Goal: Information Seeking & Learning: Understand process/instructions

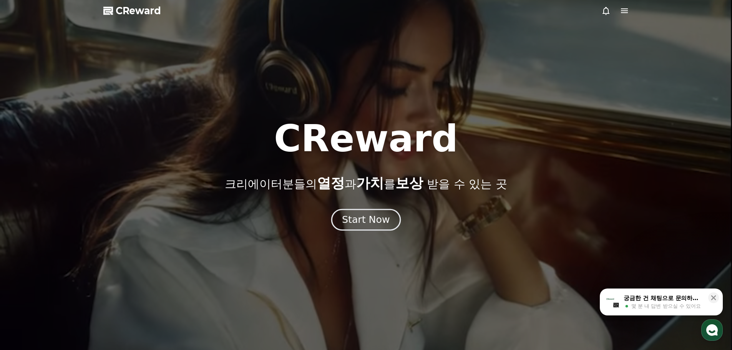
click at [358, 210] on button "Start Now" at bounding box center [366, 220] width 70 height 22
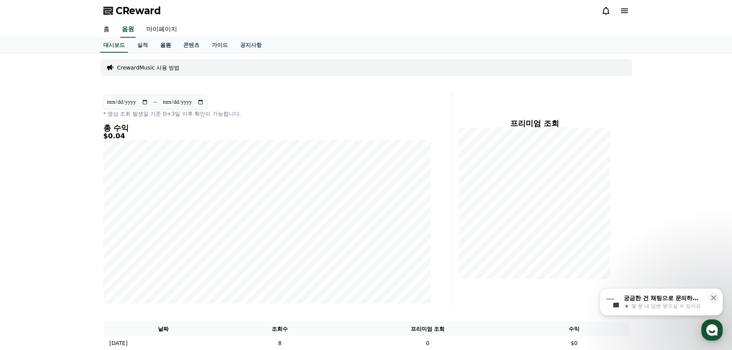
click at [162, 44] on link "음원" at bounding box center [165, 45] width 23 height 15
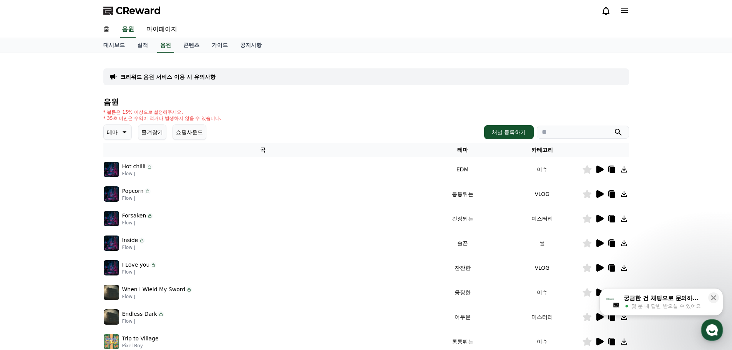
click at [156, 136] on button "즐겨찾기" at bounding box center [152, 132] width 28 height 15
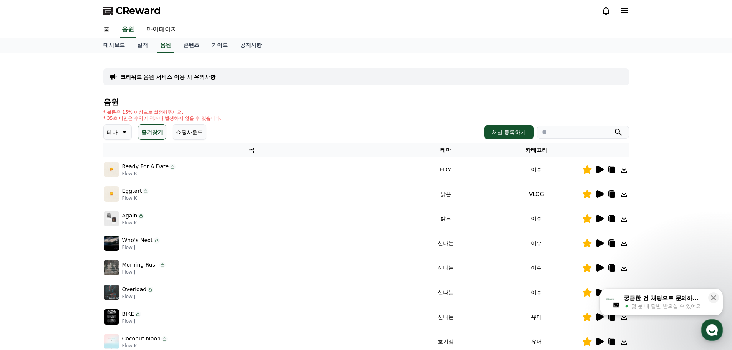
click at [163, 82] on div "크리워드 음원 서비스 이용 시 유의사항" at bounding box center [366, 76] width 526 height 17
click at [163, 74] on p "크리워드 음원 서비스 이용 시 유의사항" at bounding box center [167, 77] width 95 height 8
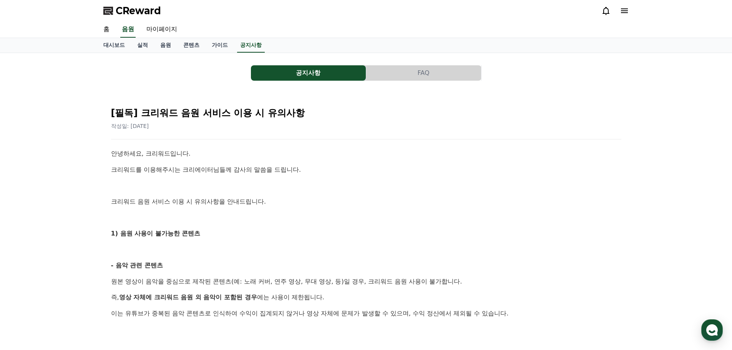
click at [426, 73] on button "FAQ" at bounding box center [423, 72] width 115 height 15
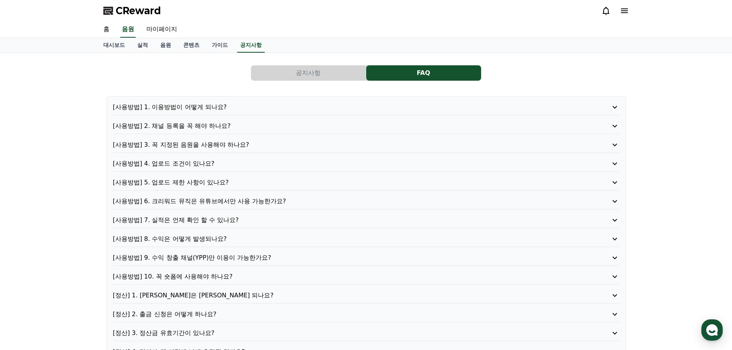
click at [185, 159] on p "[사용방법] 4. 업로드 조건이 있나요?" at bounding box center [346, 163] width 466 height 9
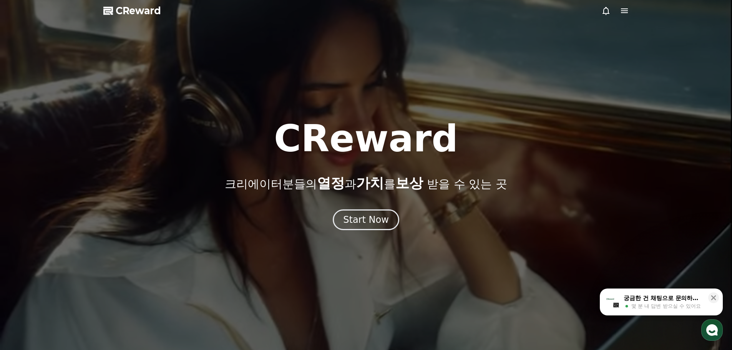
click at [144, 4] on div at bounding box center [366, 175] width 732 height 350
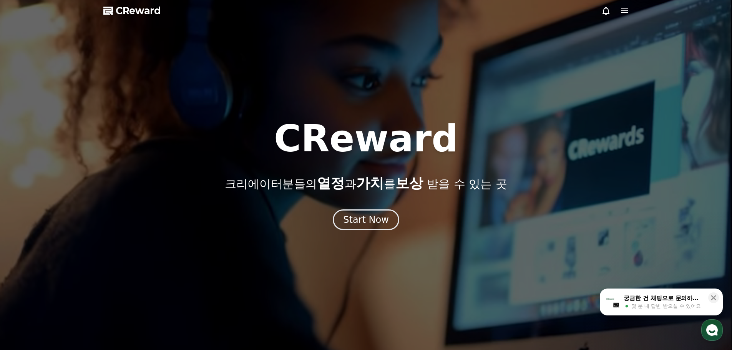
click at [140, 13] on span "CReward" at bounding box center [138, 11] width 45 height 12
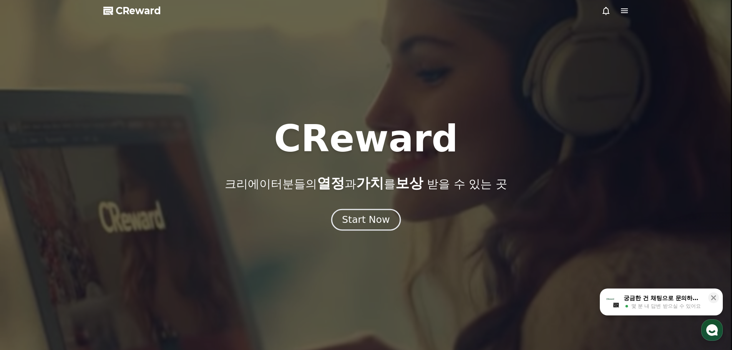
click at [357, 210] on button "Start Now" at bounding box center [366, 220] width 70 height 22
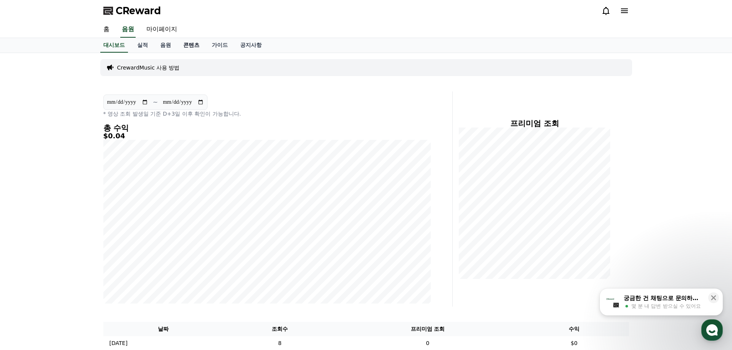
click at [196, 45] on link "콘텐츠" at bounding box center [191, 45] width 28 height 15
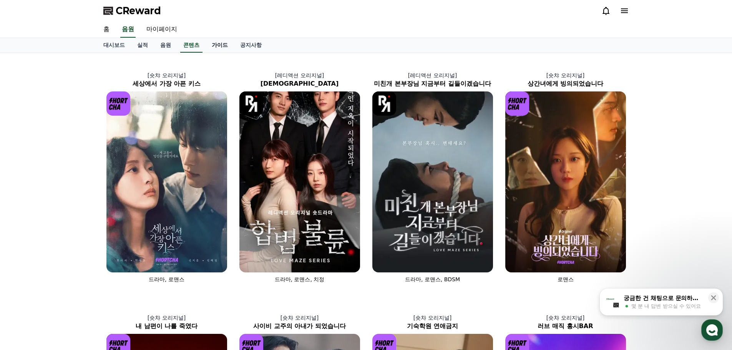
click at [224, 42] on link "가이드" at bounding box center [220, 45] width 28 height 15
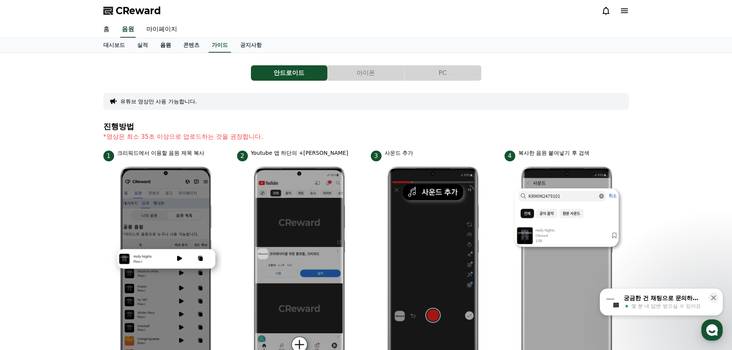
click at [165, 44] on link "음원" at bounding box center [165, 45] width 23 height 15
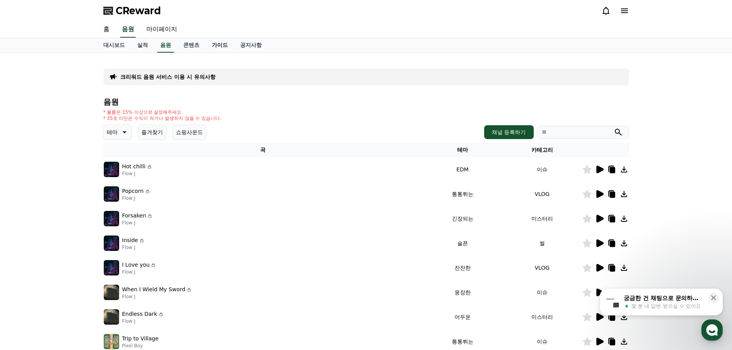
click at [226, 40] on link "가이드" at bounding box center [220, 45] width 28 height 15
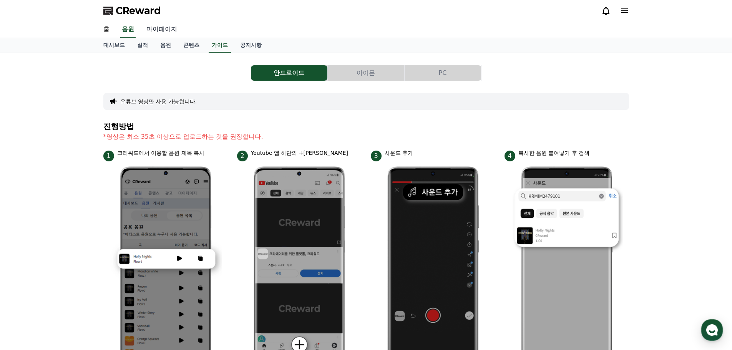
click at [159, 29] on link "마이페이지" at bounding box center [161, 30] width 43 height 16
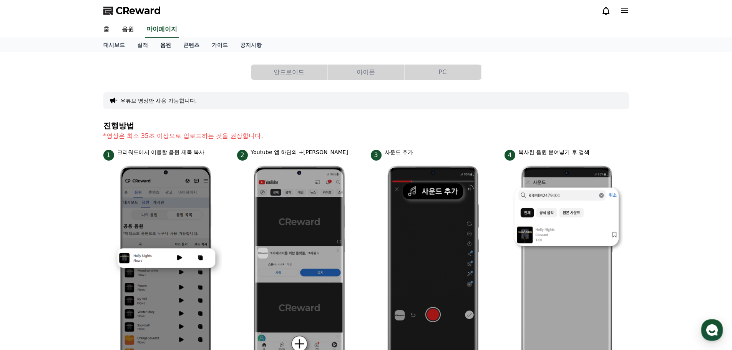
select select "**********"
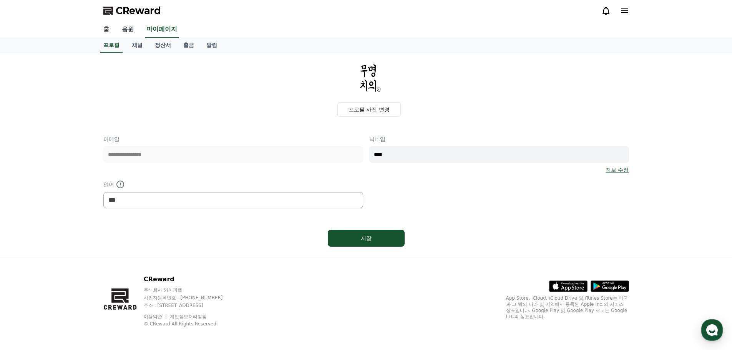
click at [124, 26] on link "음원" at bounding box center [128, 30] width 25 height 16
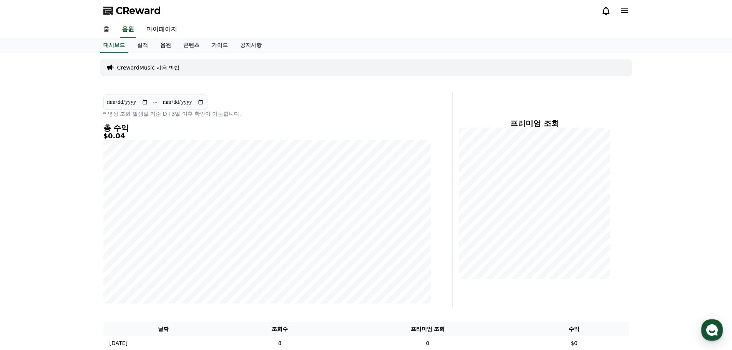
click at [162, 46] on link "음원" at bounding box center [165, 45] width 23 height 15
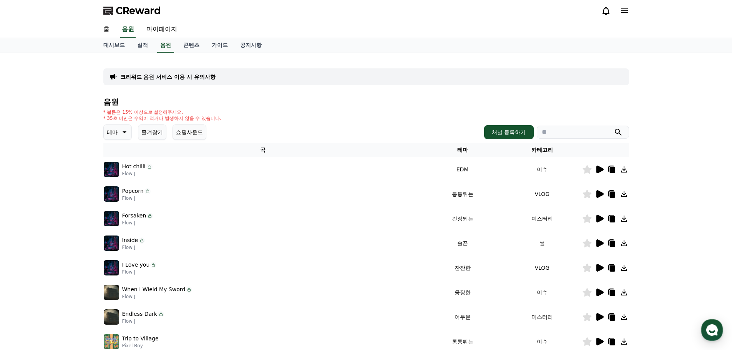
click at [144, 128] on button "즐겨찾기" at bounding box center [152, 132] width 28 height 15
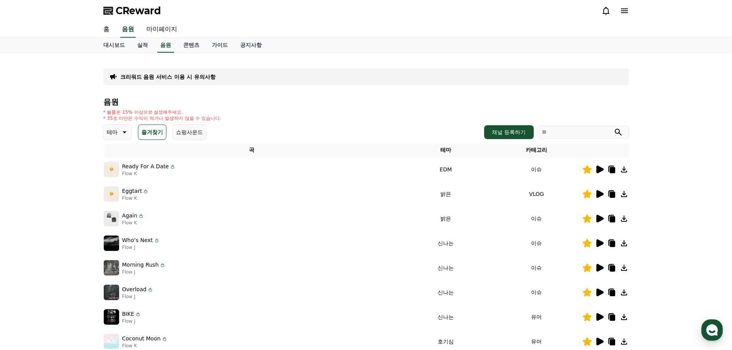
scroll to position [115, 0]
